Goal: Transaction & Acquisition: Purchase product/service

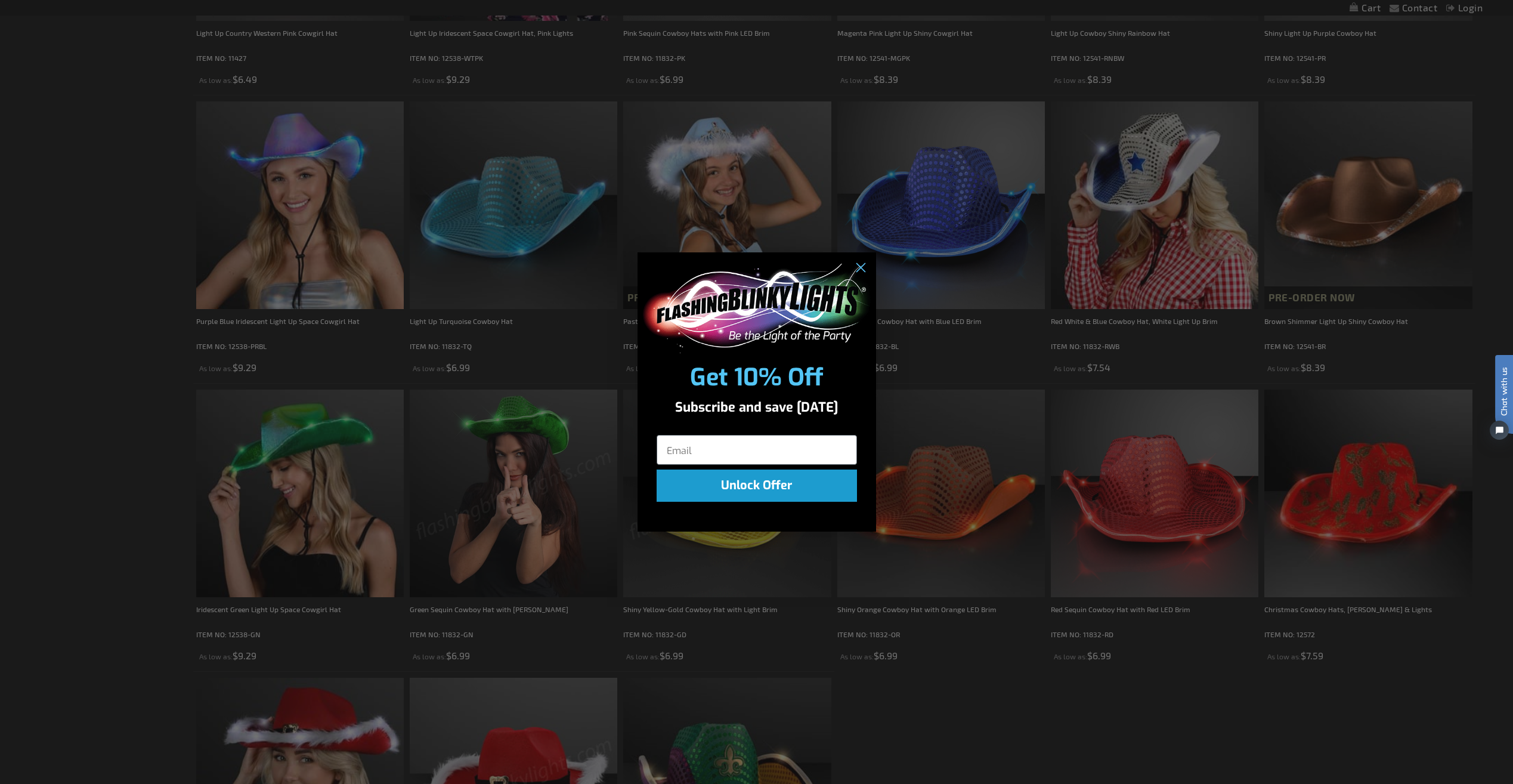
scroll to position [716, 0]
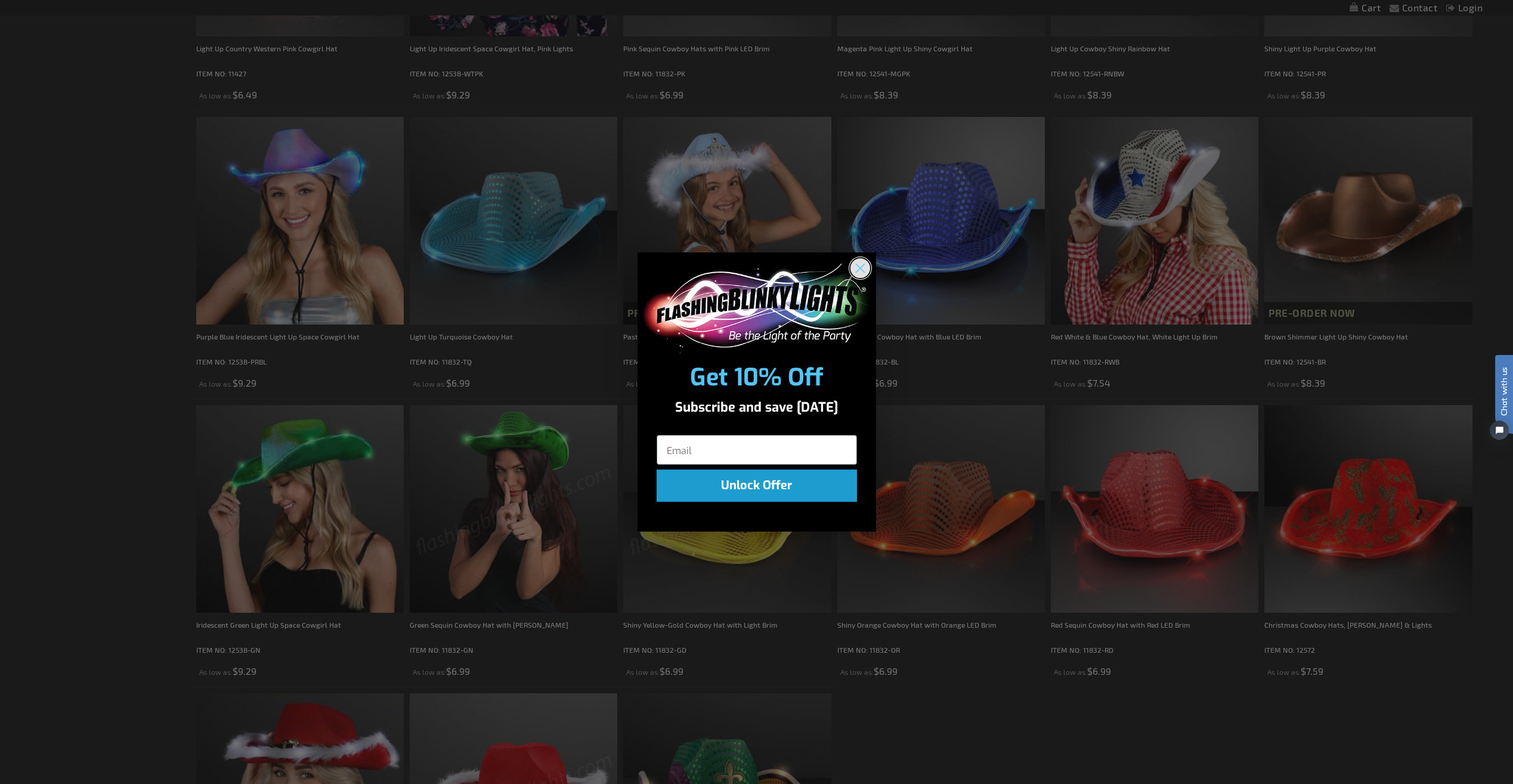
click at [860, 266] on circle "Close dialog" at bounding box center [860, 268] width 20 height 20
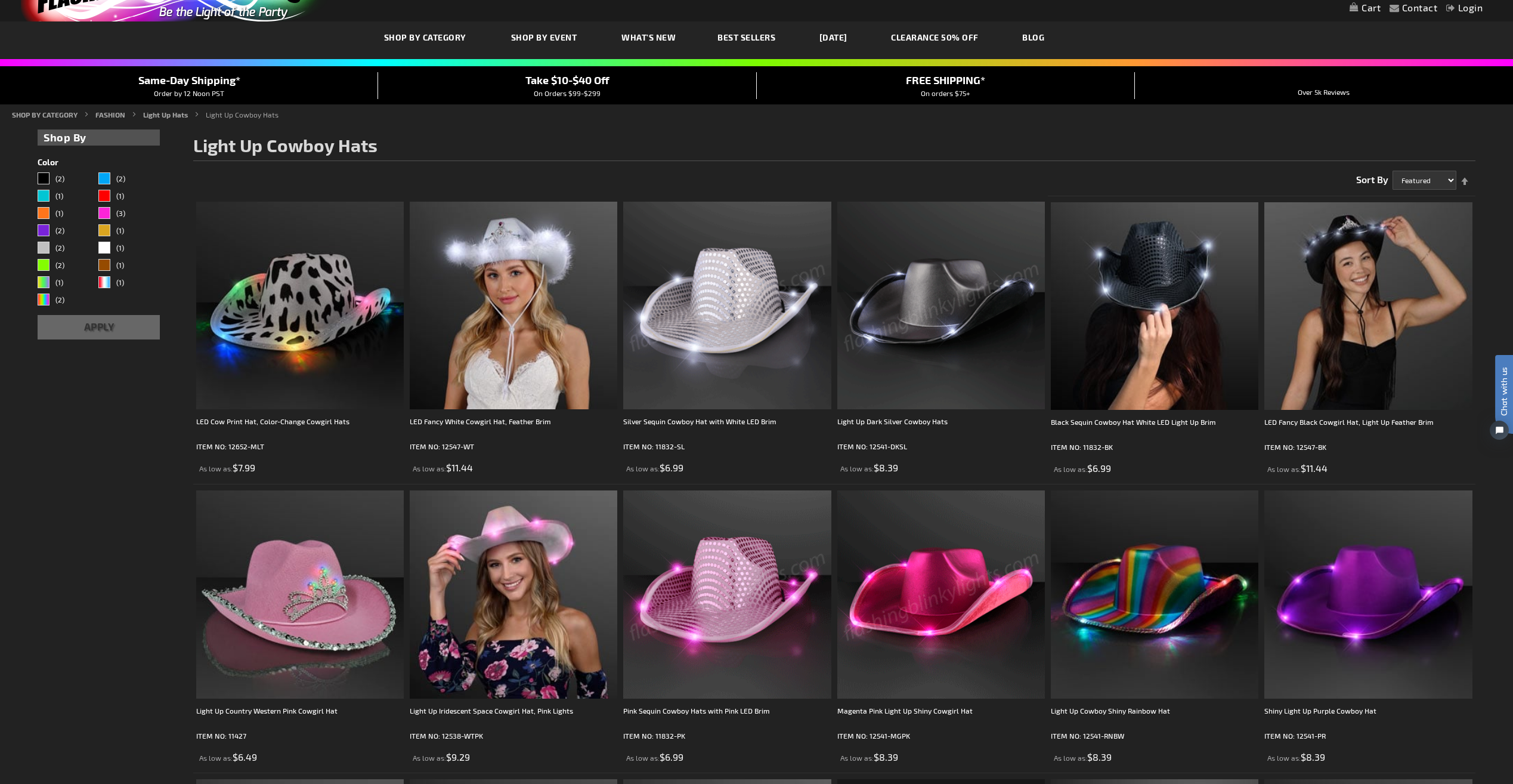
scroll to position [0, 0]
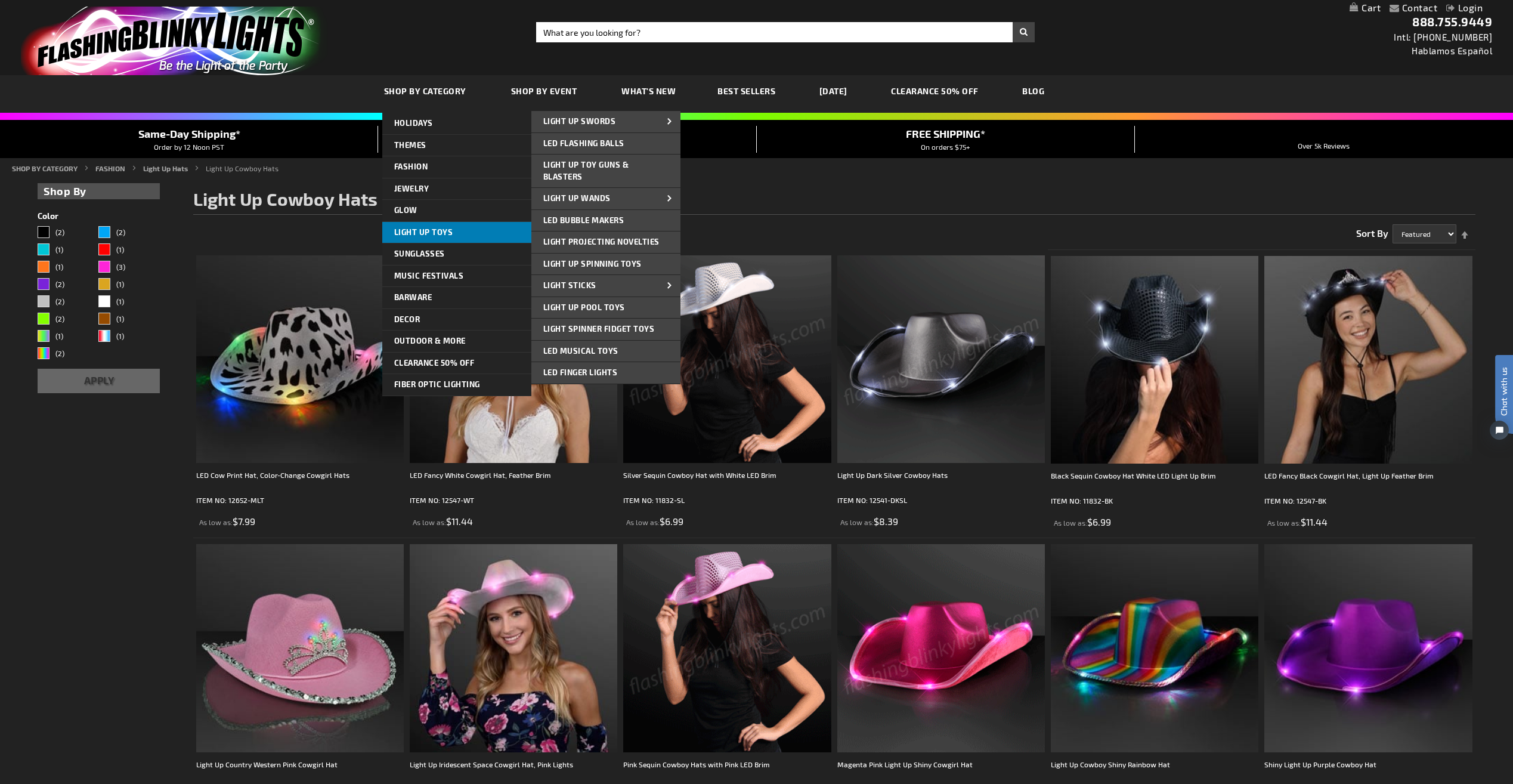
click at [442, 231] on span "Light Up Toys" at bounding box center [423, 231] width 59 height 10
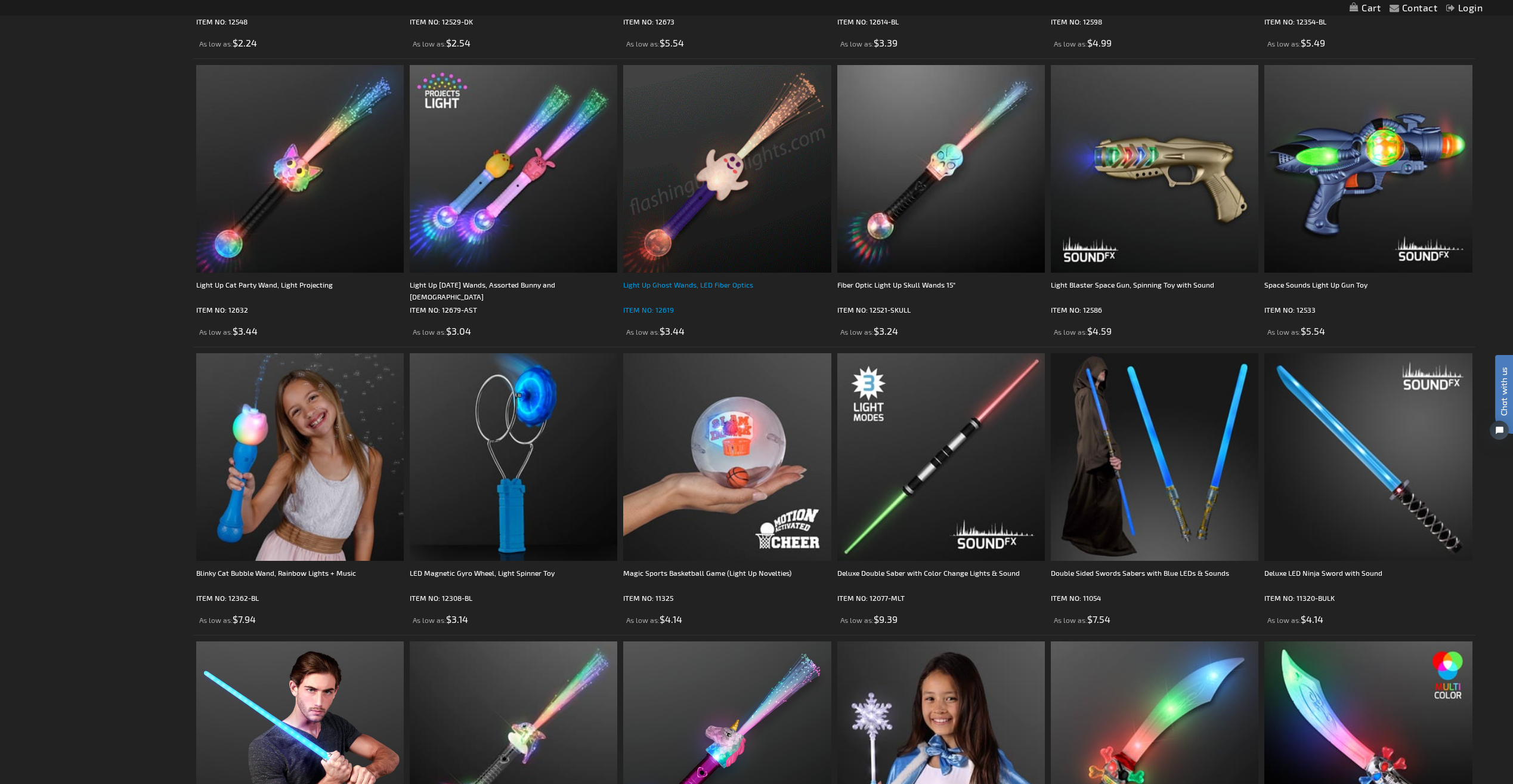
scroll to position [2385, 0]
